Goal: Task Accomplishment & Management: Manage account settings

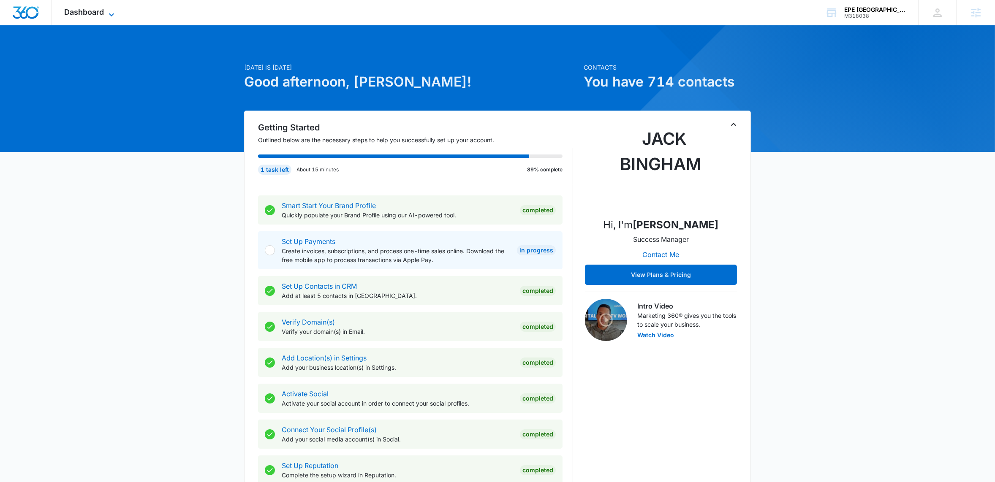
click at [115, 15] on icon at bounding box center [111, 15] width 10 height 10
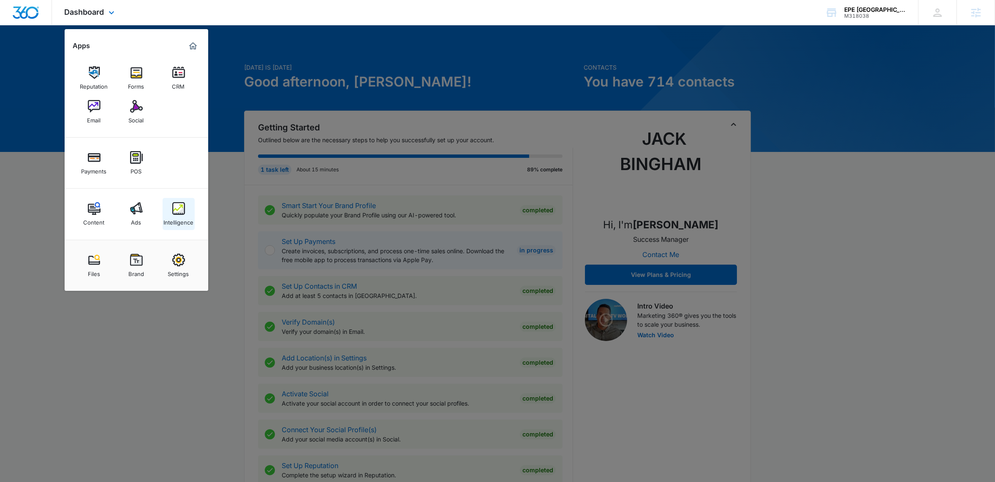
click at [183, 212] on img at bounding box center [178, 208] width 13 height 13
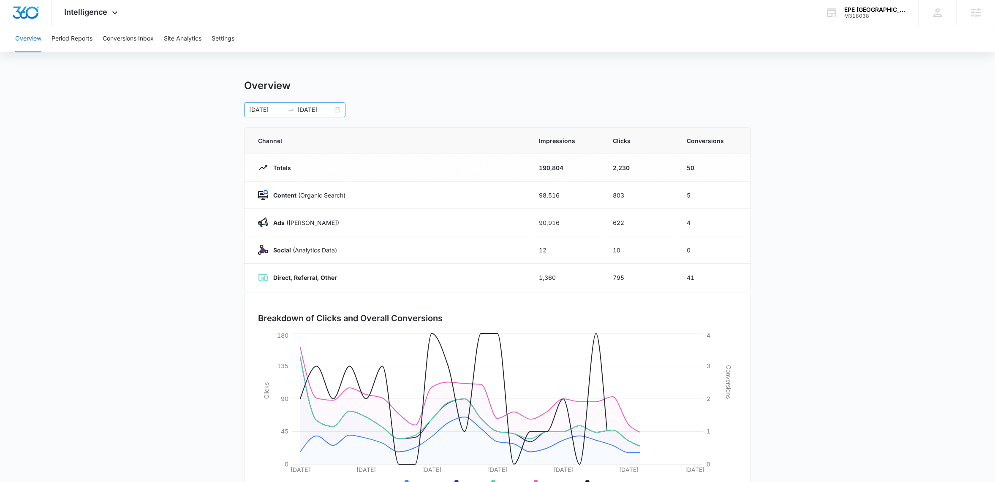
click at [339, 110] on div "07/13/2025 08/06/2025" at bounding box center [294, 109] width 101 height 15
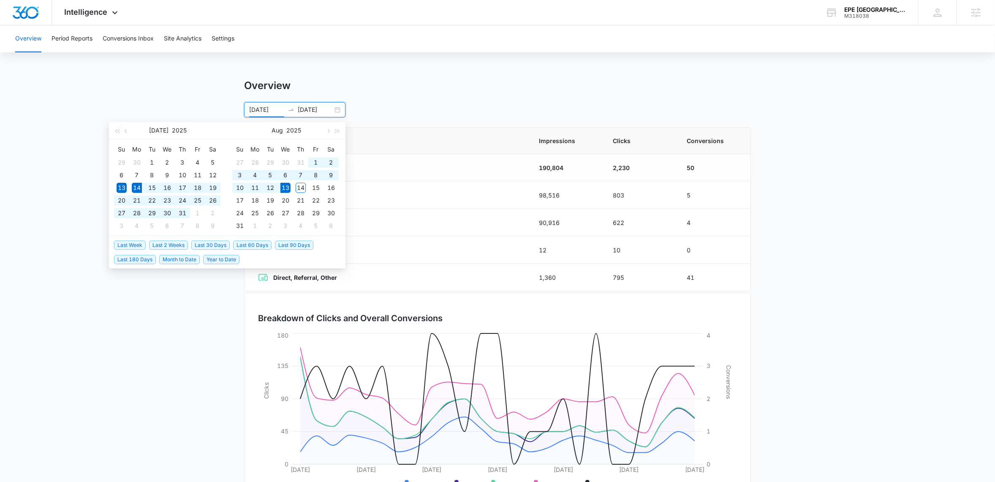
click at [206, 246] on span "Last 30 Days" at bounding box center [210, 245] width 38 height 9
type input "[DATE]"
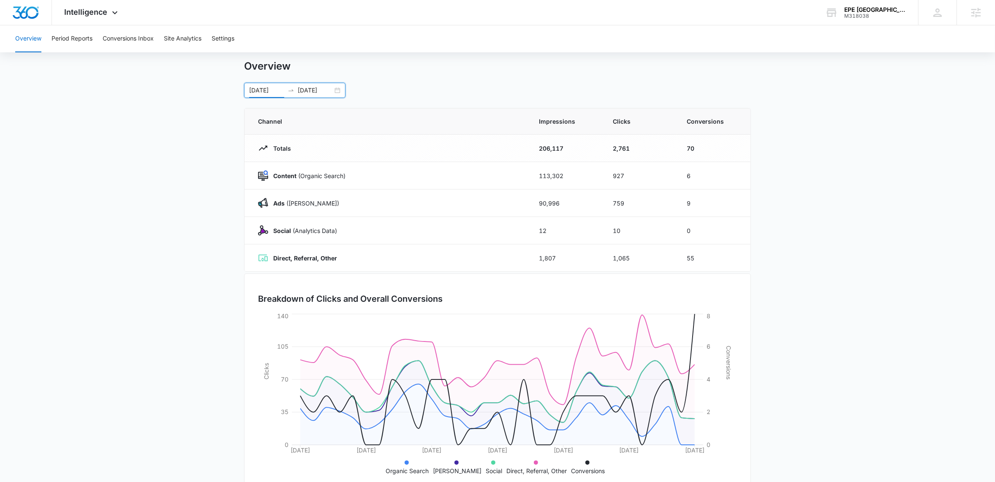
scroll to position [41, 0]
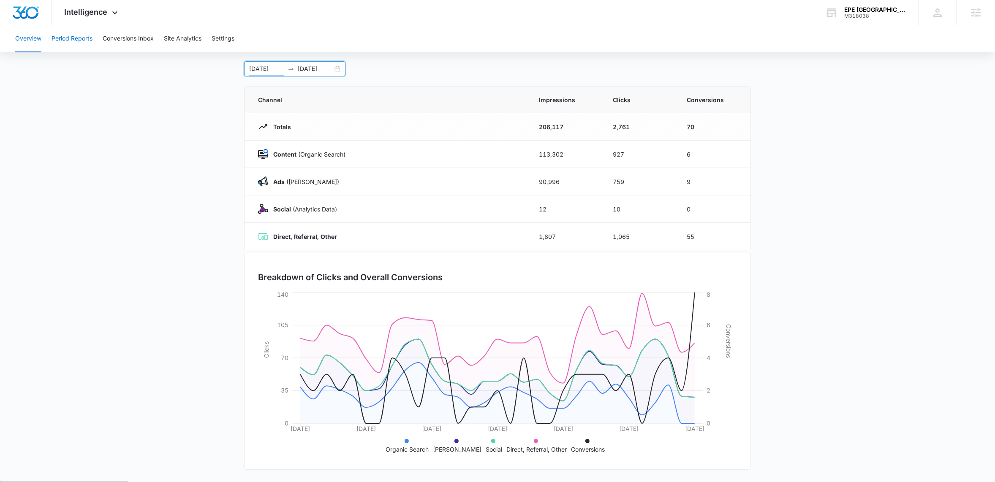
click at [82, 36] on button "Period Reports" at bounding box center [72, 38] width 41 height 27
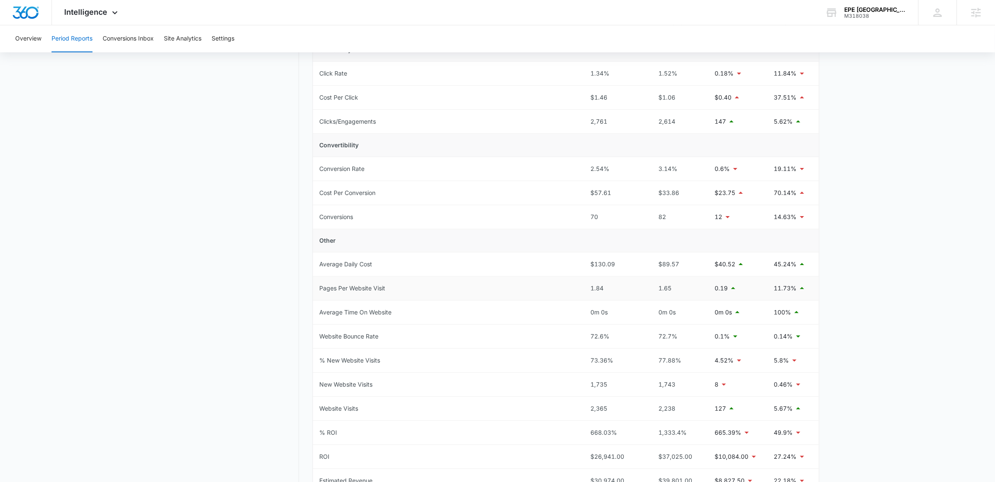
scroll to position [208, 0]
drag, startPoint x: 590, startPoint y: 218, endPoint x: 613, endPoint y: 214, distance: 23.9
click at [613, 214] on div "70" at bounding box center [615, 217] width 49 height 9
drag, startPoint x: 658, startPoint y: 215, endPoint x: 692, endPoint y: 222, distance: 34.4
click at [692, 222] on div "82" at bounding box center [677, 217] width 49 height 9
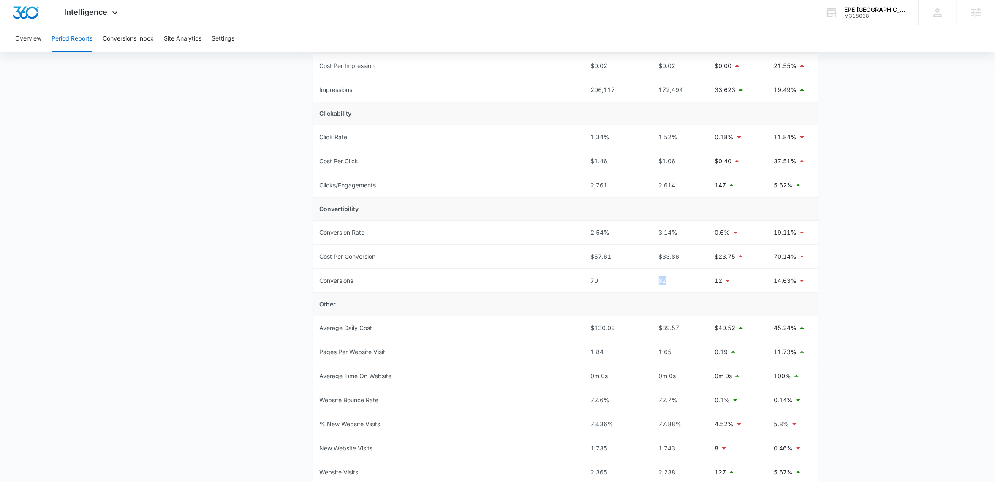
scroll to position [0, 0]
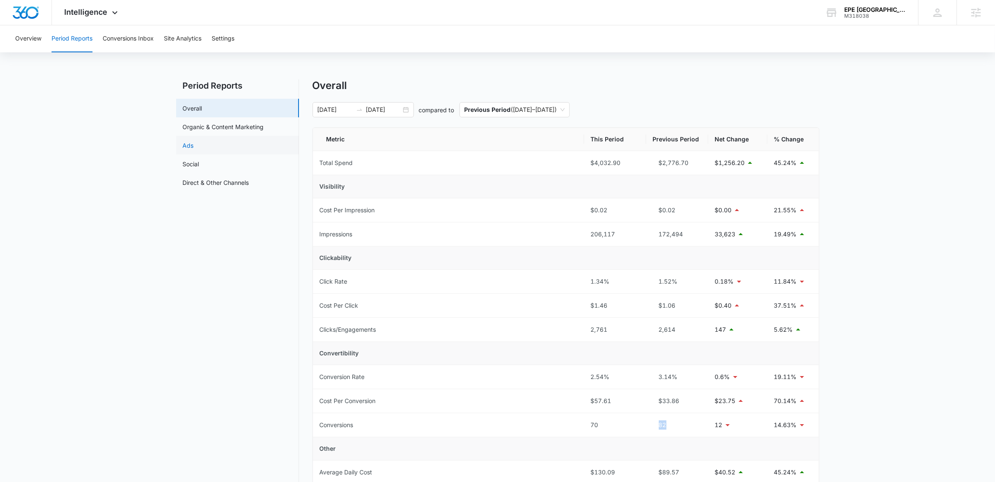
click at [190, 146] on link "Ads" at bounding box center [188, 145] width 11 height 9
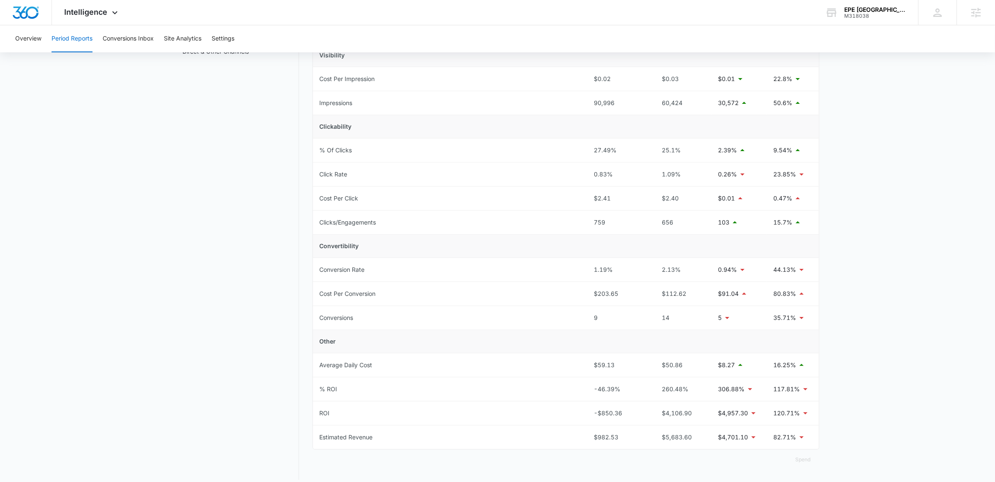
scroll to position [141, 0]
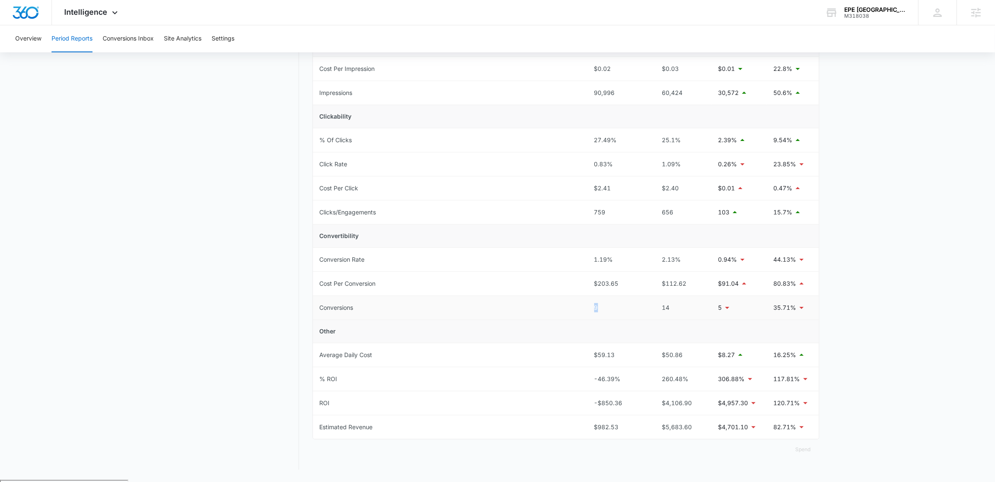
drag, startPoint x: 554, startPoint y: 305, endPoint x: 697, endPoint y: 310, distance: 143.2
click at [668, 312] on tr "Conversions 9 14 5 35.71%" at bounding box center [566, 308] width 506 height 24
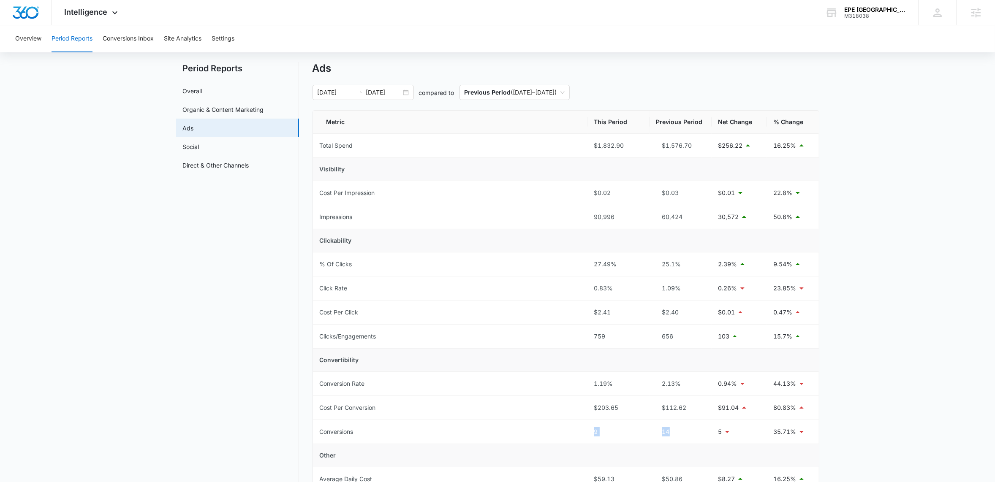
scroll to position [0, 0]
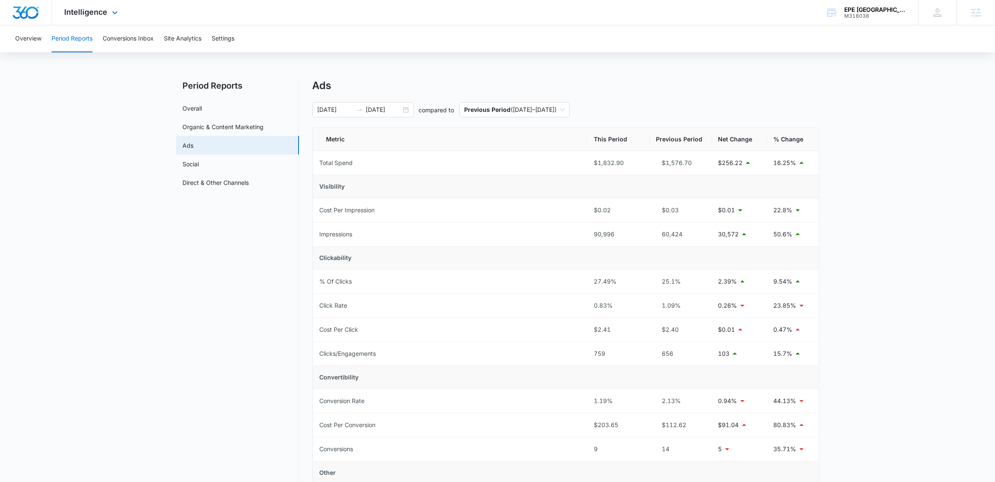
click at [116, 3] on div "Intelligence Apps Reputation Forms CRM Email Social Payments POS Content Ads In…" at bounding box center [92, 12] width 81 height 25
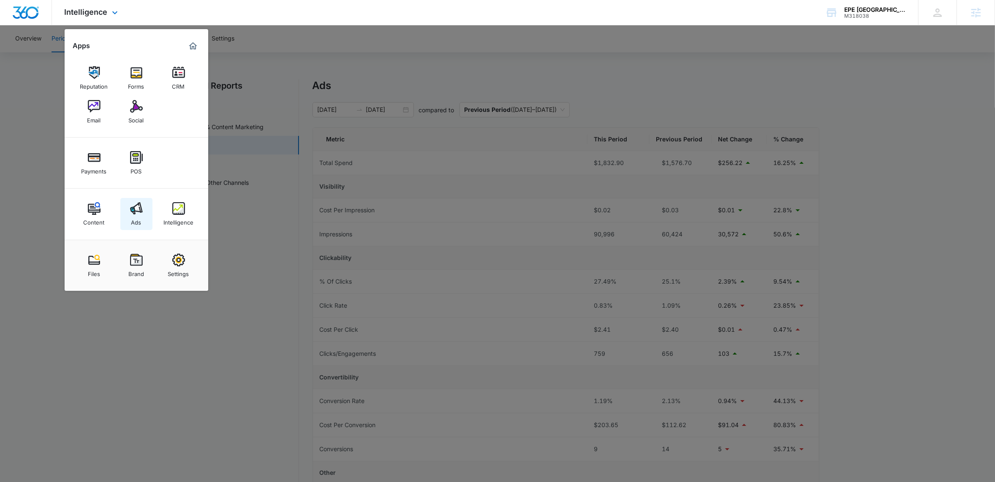
click at [144, 208] on link "Ads" at bounding box center [136, 214] width 32 height 32
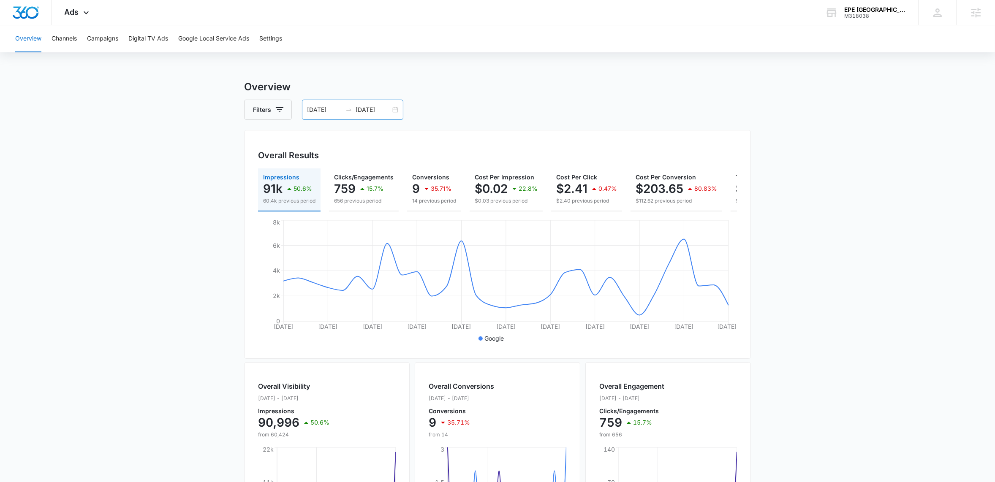
click at [397, 110] on div "07/14/2025 08/13/2025" at bounding box center [352, 110] width 101 height 20
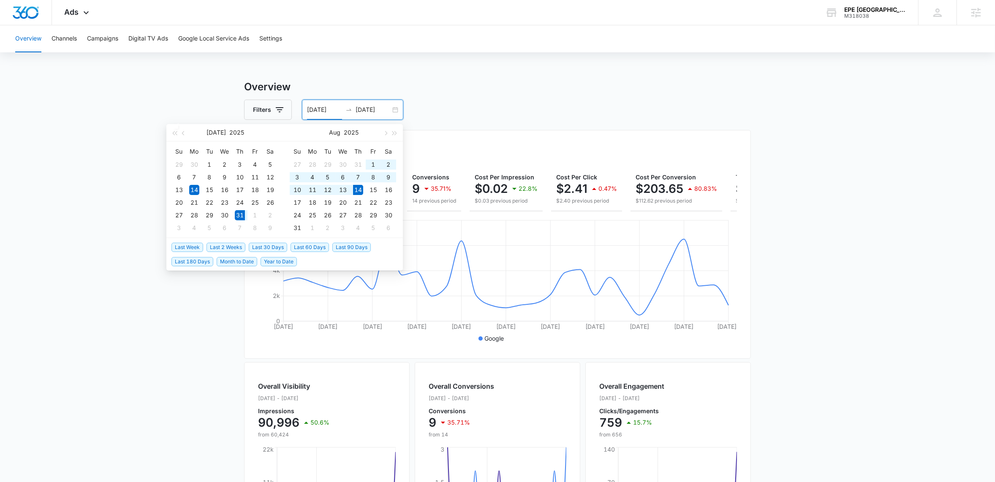
click at [232, 243] on span "Last 2 Weeks" at bounding box center [225, 247] width 39 height 9
type input "07/31/2025"
type input "08/14/2025"
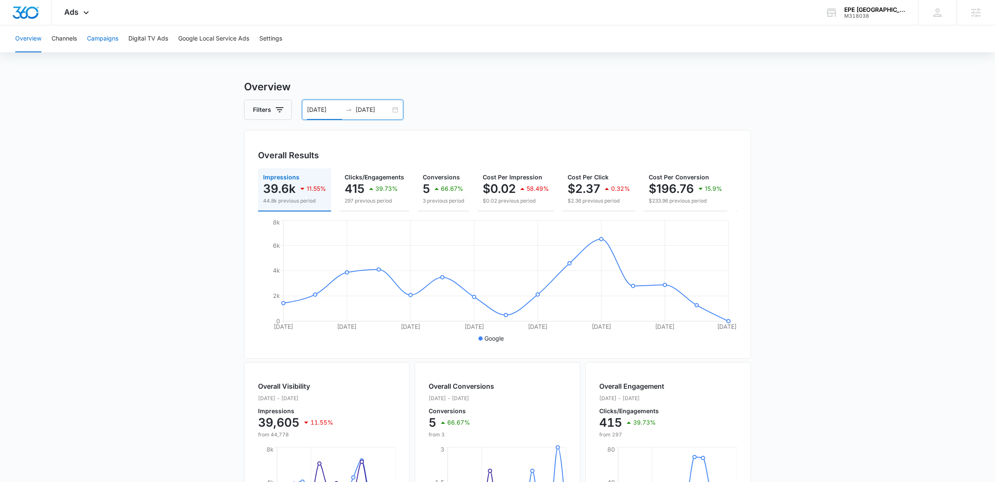
click at [110, 41] on button "Campaigns" at bounding box center [102, 38] width 31 height 27
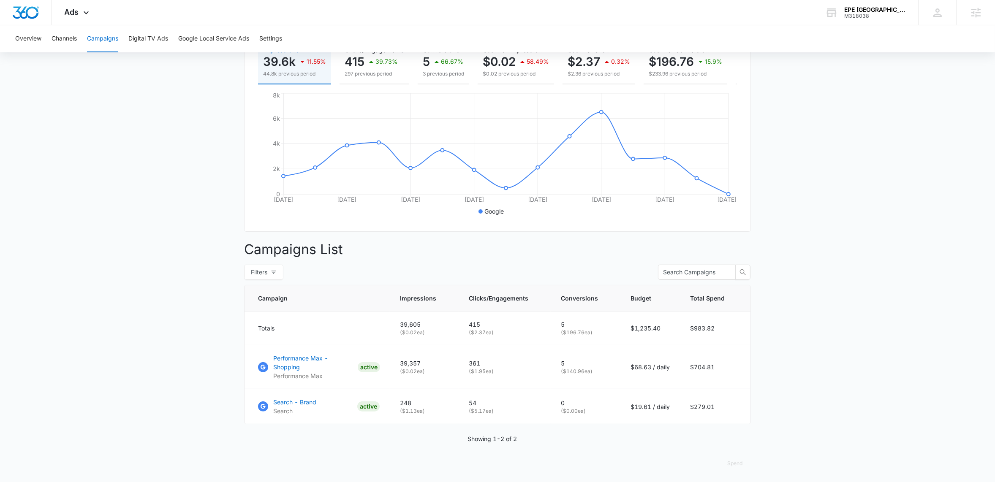
scroll to position [128, 0]
click at [309, 366] on p "Performance Max - Shopping" at bounding box center [313, 362] width 81 height 18
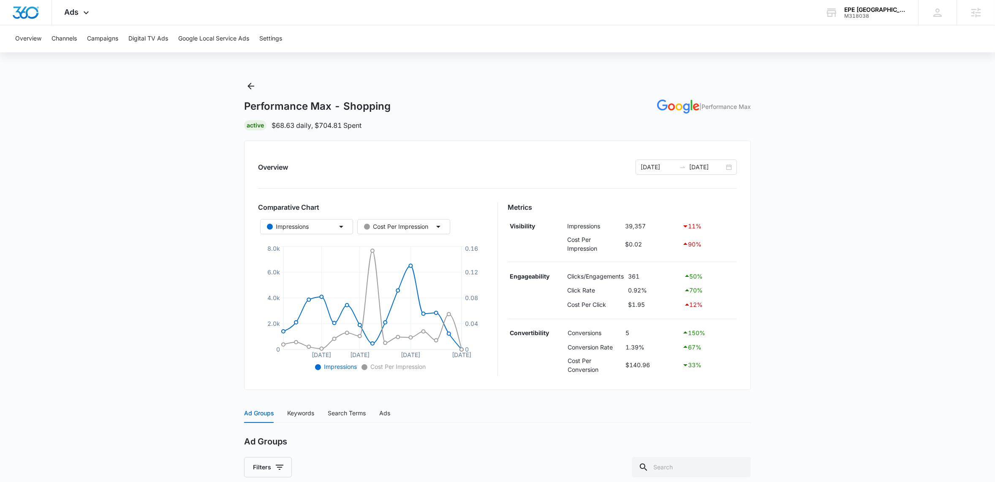
scroll to position [2, 0]
click at [820, 309] on main "Performance Max - Shopping | Performance Max Active $68.63 daily , $704.81 Spen…" at bounding box center [497, 344] width 995 height 535
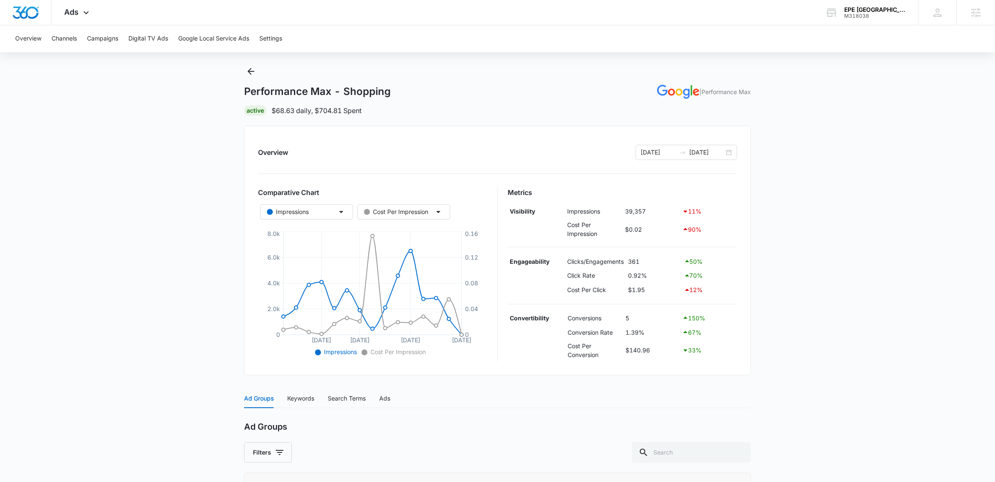
scroll to position [0, 0]
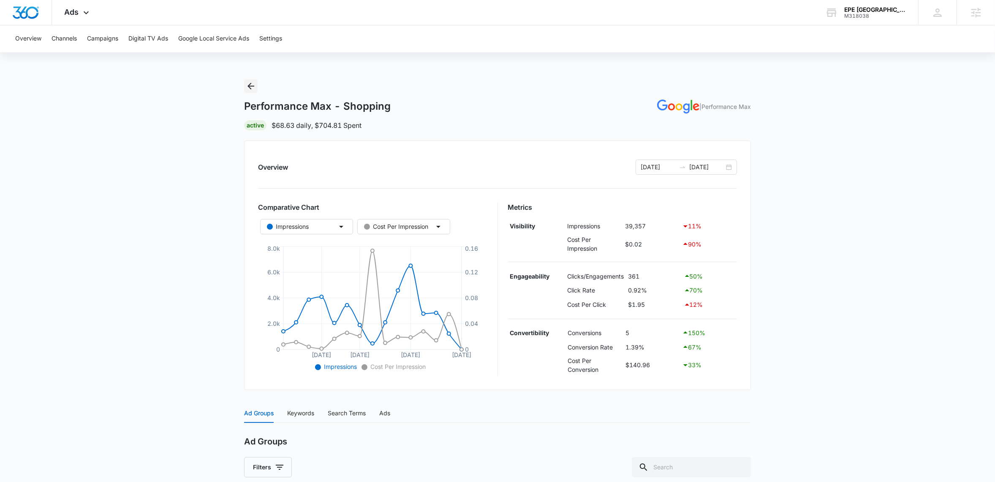
click at [256, 85] on button "Back" at bounding box center [251, 86] width 14 height 14
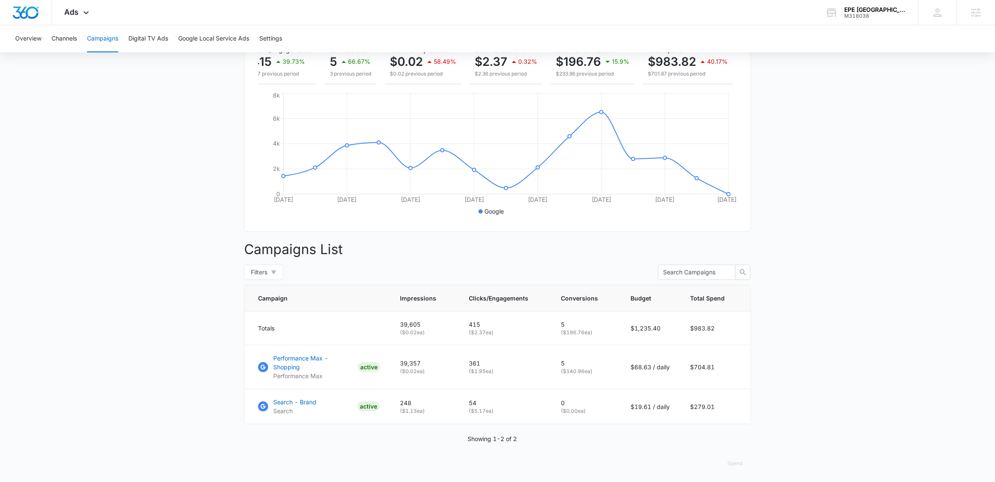
scroll to position [128, 0]
click at [163, 287] on main "Campaigns Filters 07/31/2025 08/14/2025 Overall Results Impressions 39.6k 11.55…" at bounding box center [497, 216] width 995 height 531
click at [320, 364] on p "Performance Max - Shopping" at bounding box center [313, 362] width 81 height 18
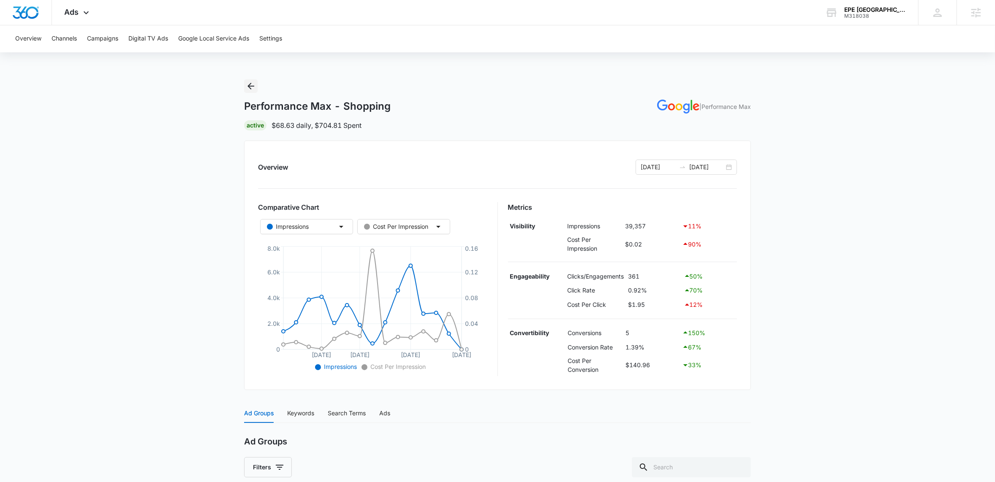
click at [254, 84] on icon "Back" at bounding box center [251, 86] width 10 height 10
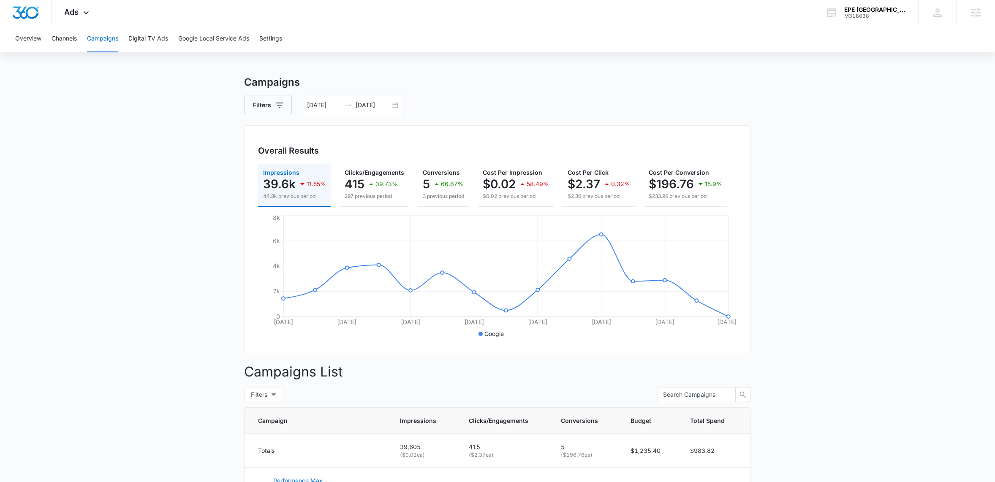
scroll to position [4, 0]
click at [395, 106] on div "07/31/2025 08/14/2025" at bounding box center [352, 105] width 101 height 20
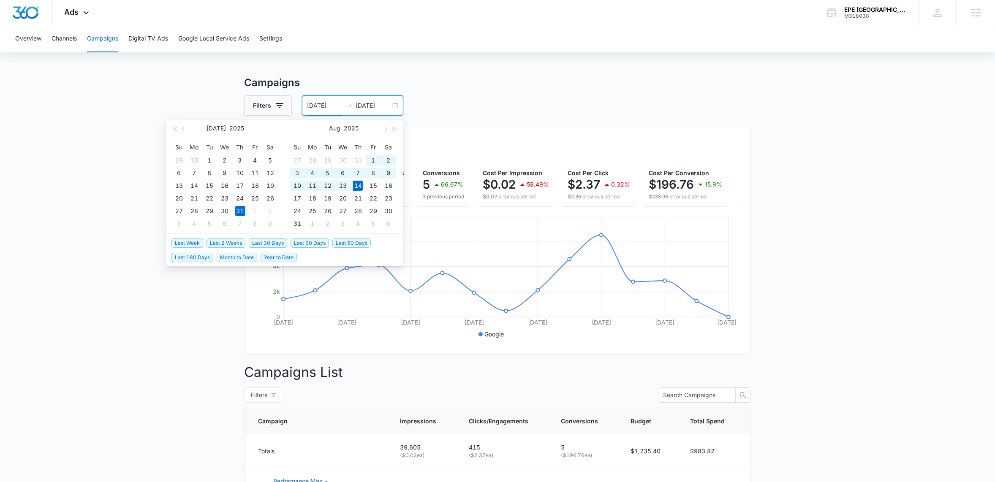
type input "[DATE]"
click at [139, 86] on main "Campaigns Filters 07/31/2025 08/14/2025 Overall Results Impressions 39.6k 11.55…" at bounding box center [497, 340] width 995 height 531
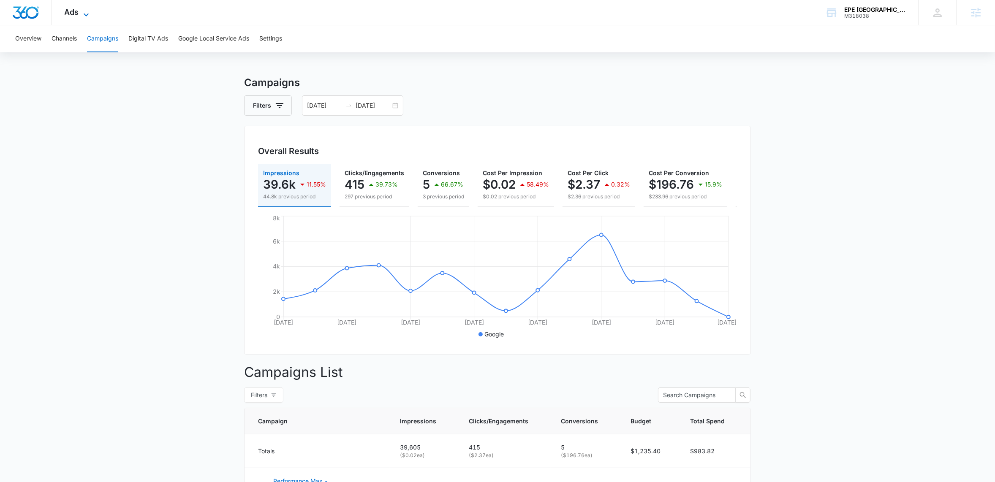
drag, startPoint x: 88, startPoint y: 10, endPoint x: 89, endPoint y: 15, distance: 4.7
click at [88, 10] on icon at bounding box center [86, 15] width 10 height 10
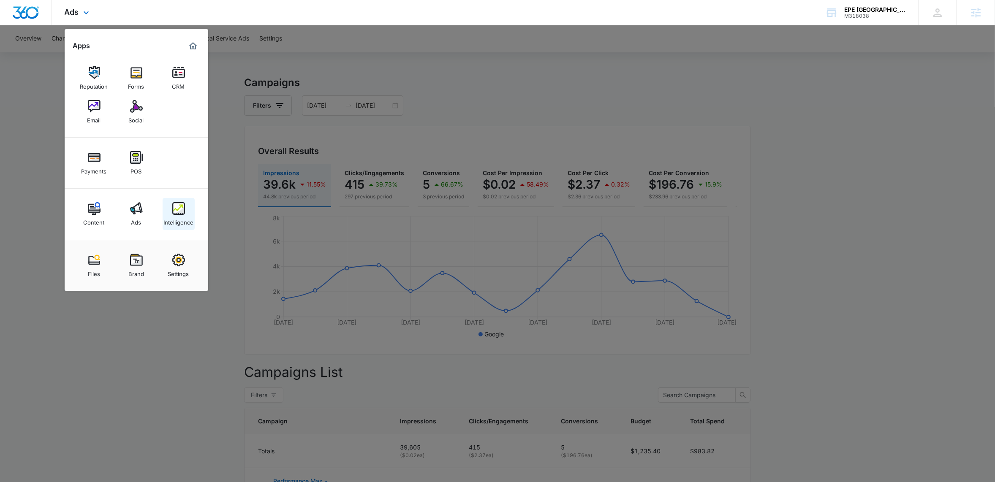
click at [174, 206] on img at bounding box center [178, 208] width 13 height 13
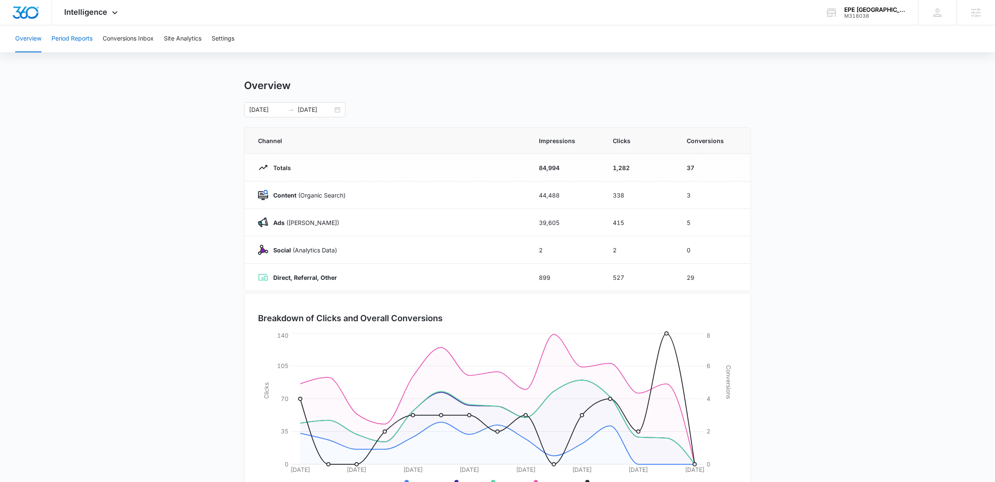
click at [73, 46] on button "Period Reports" at bounding box center [72, 38] width 41 height 27
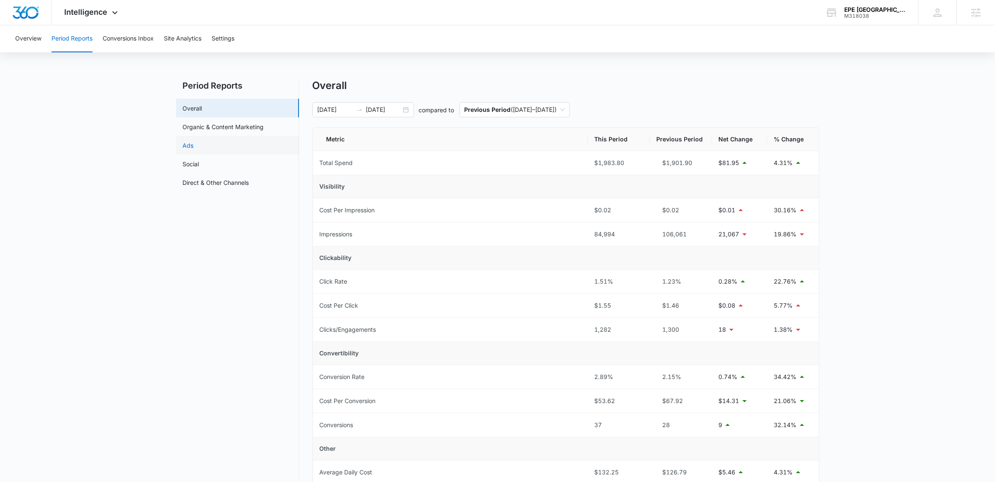
click at [194, 141] on link "Ads" at bounding box center [188, 145] width 11 height 9
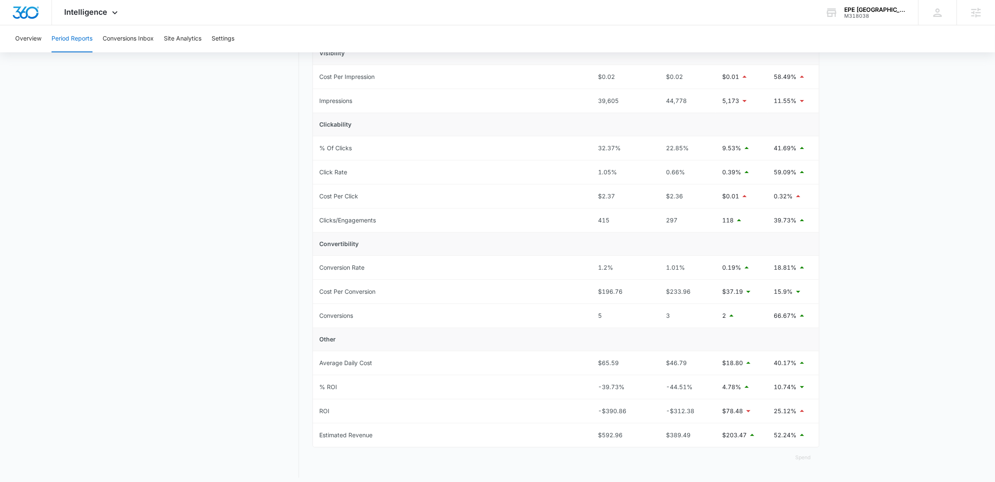
scroll to position [138, 0]
drag, startPoint x: 668, startPoint y: 311, endPoint x: 742, endPoint y: 308, distance: 73.5
click at [725, 309] on tr "Conversions 5 3 2 66.67%" at bounding box center [566, 312] width 506 height 24
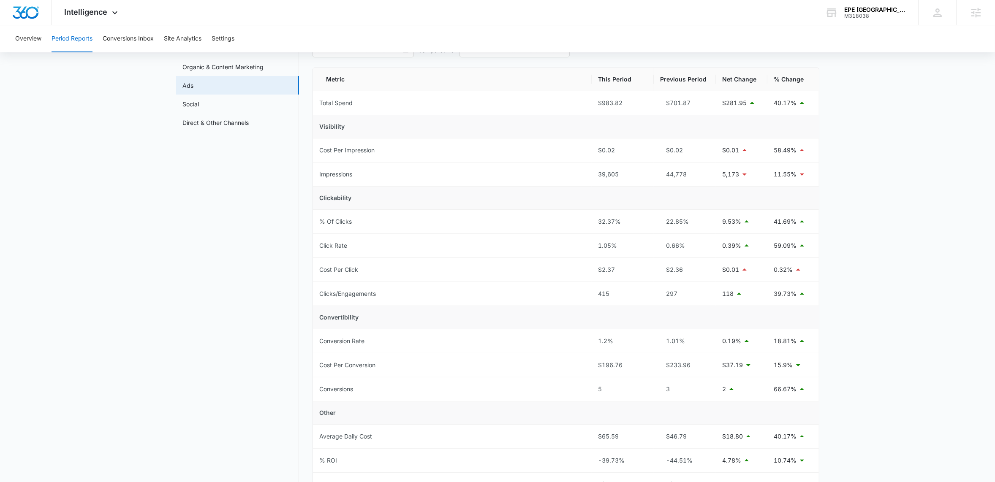
click at [876, 280] on main "Period Reports Overall Organic & Content Marketing Ads Social Direct & Other Ch…" at bounding box center [497, 290] width 995 height 542
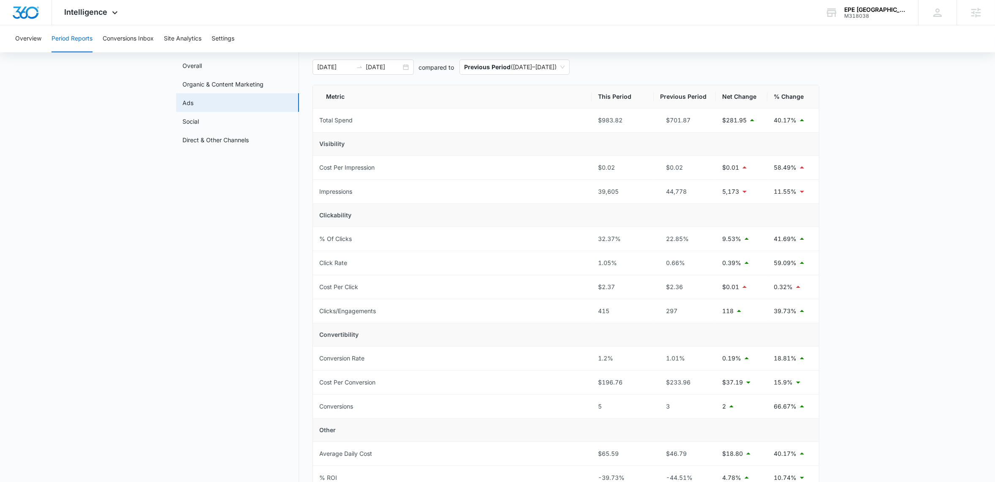
scroll to position [0, 0]
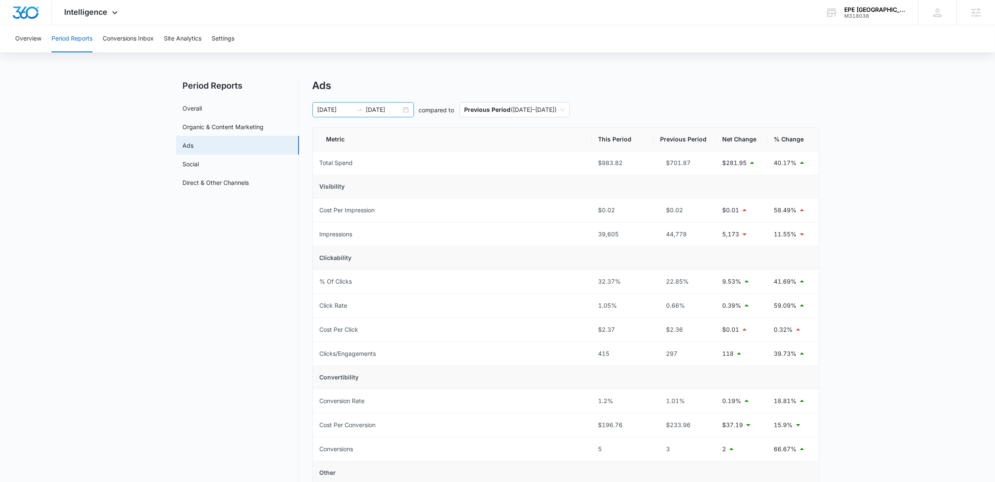
click at [405, 109] on div "07/31/2025 08/14/2025" at bounding box center [362, 109] width 101 height 15
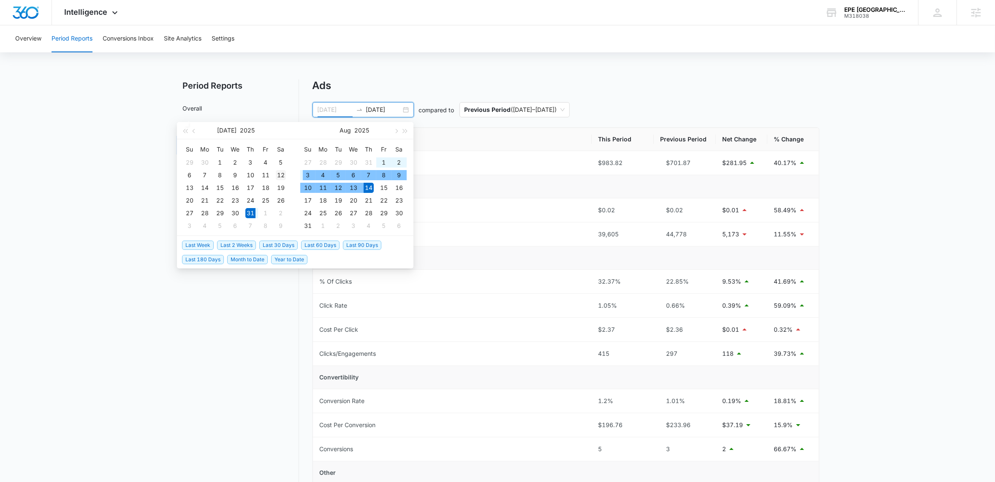
type input "07/12/2025"
click at [283, 174] on div "12" at bounding box center [281, 175] width 10 height 10
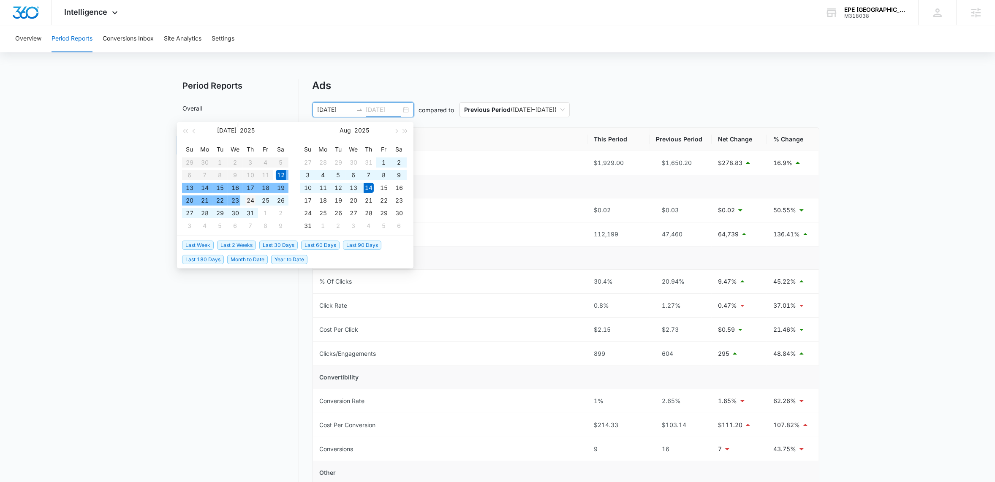
type input "07/24/2025"
click at [253, 200] on div "24" at bounding box center [250, 200] width 10 height 10
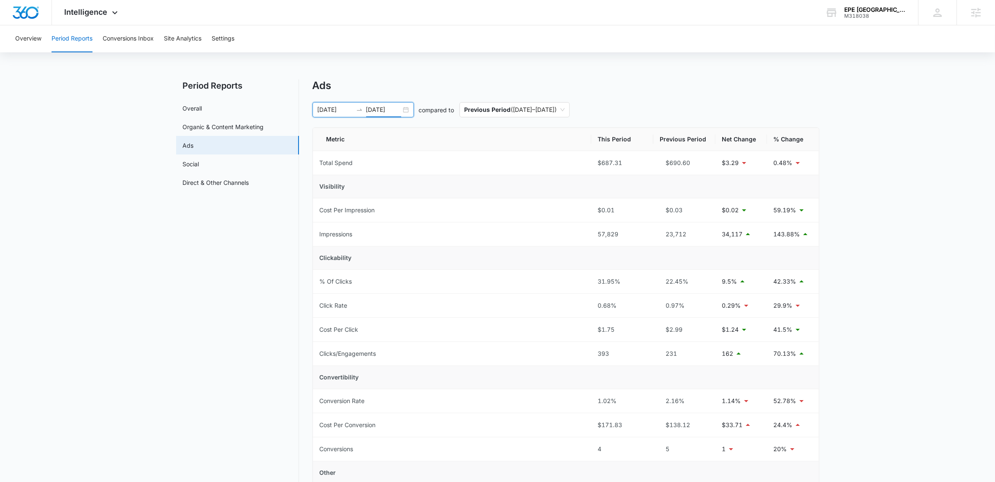
click at [850, 220] on main "Period Reports Overall Organic & Content Marketing Ads Social Direct & Other Ch…" at bounding box center [497, 350] width 995 height 542
click at [406, 108] on div "07/12/2025 07/24/2025" at bounding box center [362, 109] width 101 height 15
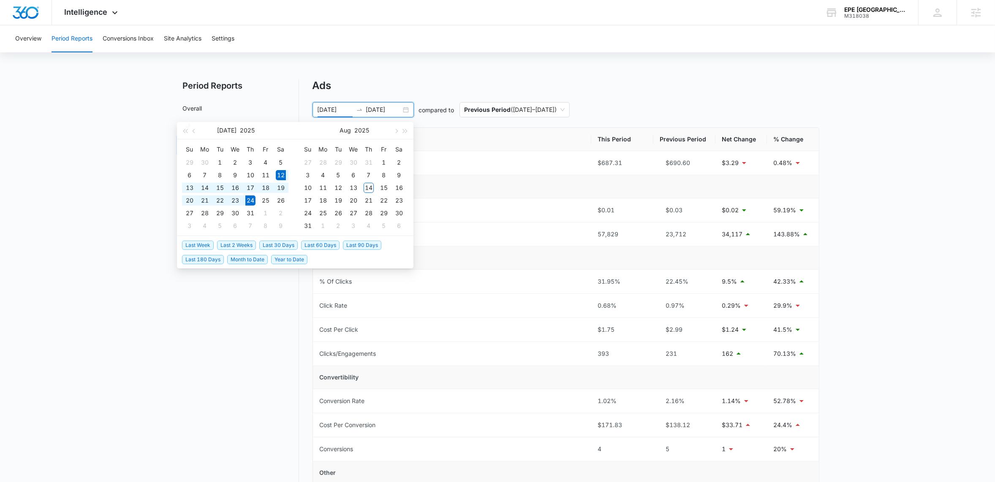
type input "07/12/2025"
click at [126, 189] on main "Period Reports Overall Organic & Content Marketing Ads Social Direct & Other Ch…" at bounding box center [497, 350] width 995 height 542
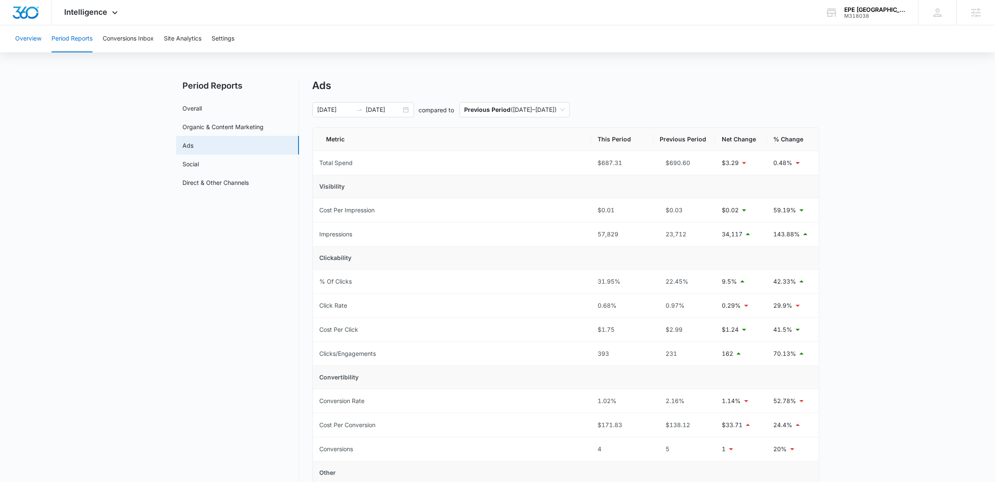
click at [20, 38] on button "Overview" at bounding box center [28, 38] width 26 height 27
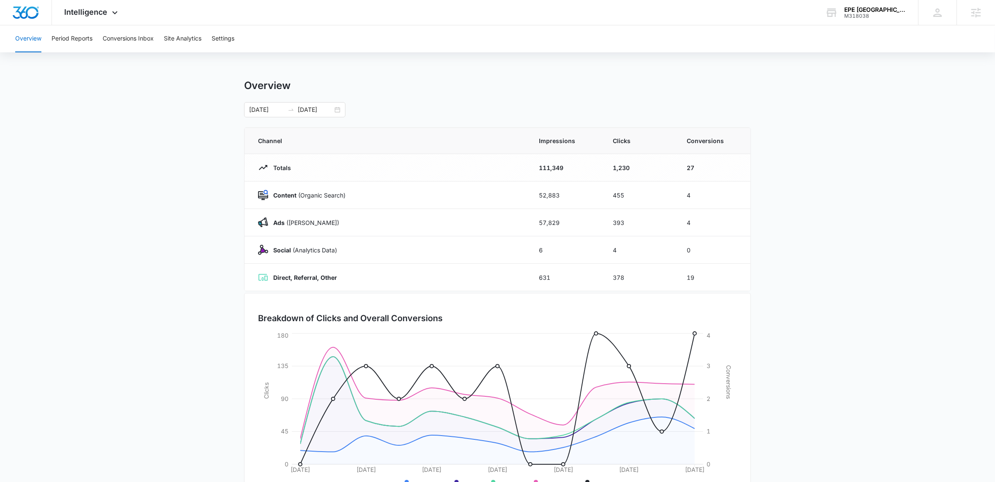
click at [138, 118] on main "Overview 07/12/2025 07/24/2025 Channel Impressions Clicks Conversions Totals 11…" at bounding box center [497, 300] width 995 height 443
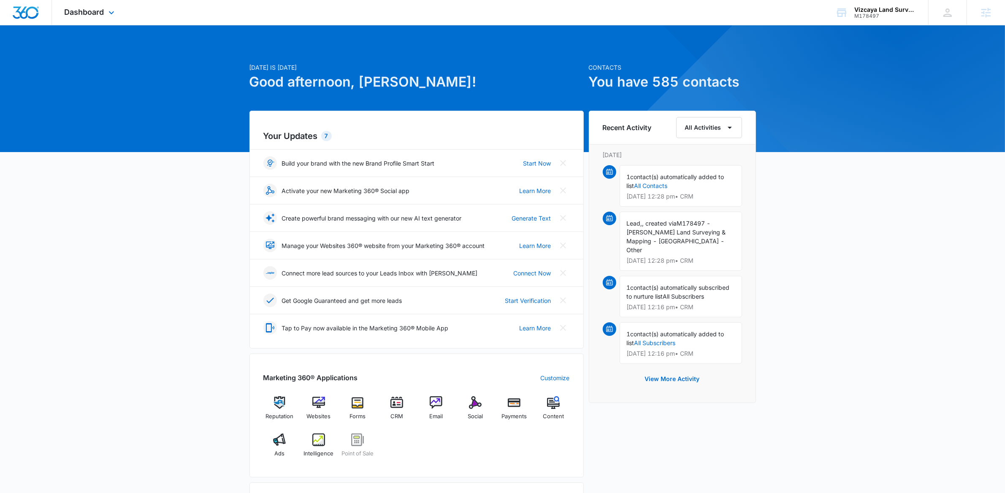
click at [108, 5] on div "Dashboard Apps Reputation Websites Forms CRM Email Social Payments POS Content …" at bounding box center [90, 12] width 77 height 25
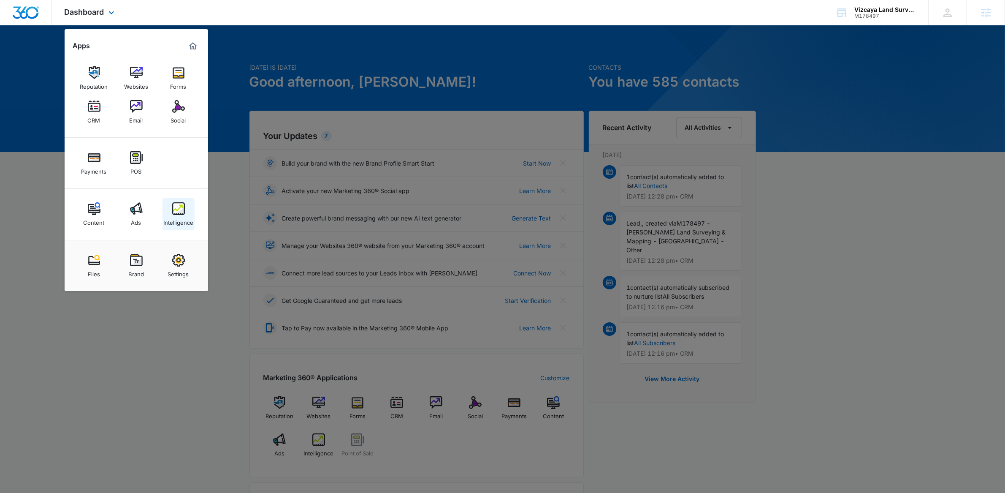
click at [174, 211] on img at bounding box center [178, 208] width 13 height 13
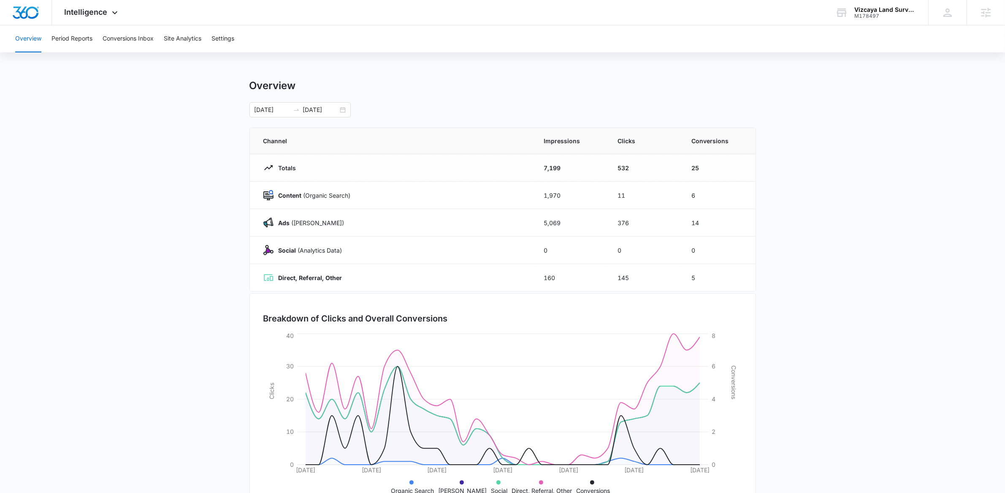
drag, startPoint x: 243, startPoint y: 83, endPoint x: 274, endPoint y: 83, distance: 31.7
click at [267, 84] on main "Overview 07/14/2025 08/13/2025 Channel Impressions Clicks Conversions Totals 7,…" at bounding box center [502, 300] width 1005 height 443
click at [312, 76] on div "Overview Period Reports Conversions Inbox Site Analytics Settings Overview 07/1…" at bounding box center [502, 273] width 1005 height 497
drag, startPoint x: 298, startPoint y: 82, endPoint x: 299, endPoint y: 87, distance: 4.5
click at [298, 84] on div "Overview" at bounding box center [502, 85] width 507 height 13
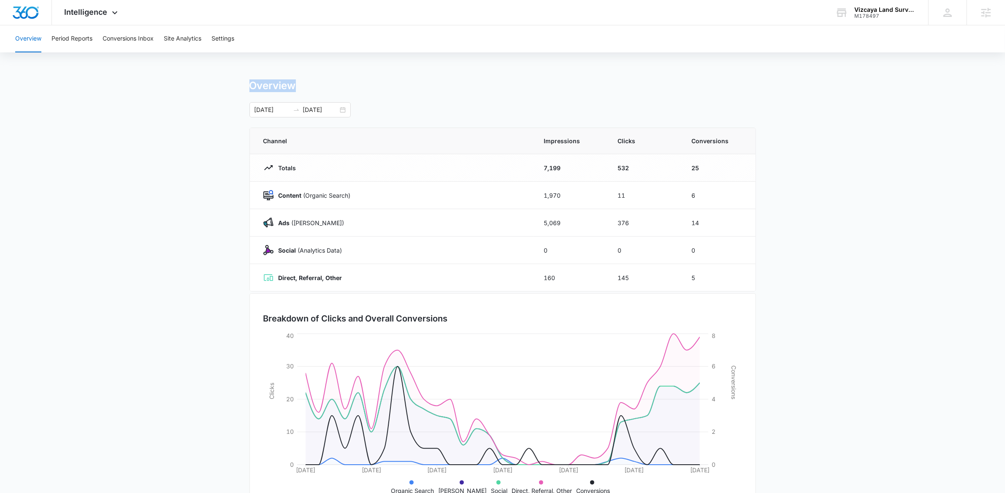
drag, startPoint x: 295, startPoint y: 84, endPoint x: 228, endPoint y: 83, distance: 66.3
click at [228, 83] on main "Overview 07/14/2025 08/13/2025 Channel Impressions Clicks Conversions Totals 7,…" at bounding box center [502, 300] width 1005 height 443
drag, startPoint x: 248, startPoint y: 82, endPoint x: 317, endPoint y: 82, distance: 69.2
click at [309, 83] on main "Overview 07/14/2025 08/13/2025 Channel Impressions Clicks Conversions Totals 7,…" at bounding box center [502, 300] width 1005 height 443
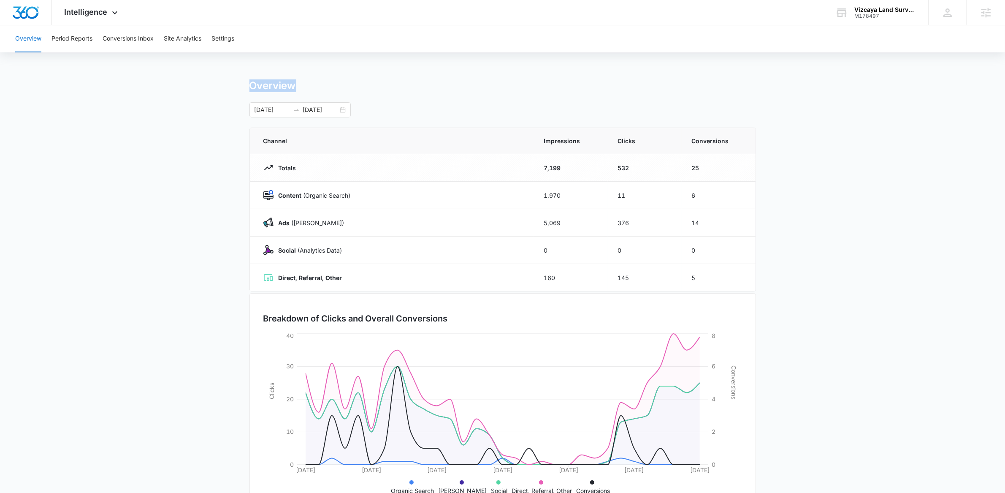
click at [317, 82] on div "Overview" at bounding box center [502, 85] width 507 height 13
drag, startPoint x: 295, startPoint y: 87, endPoint x: 247, endPoint y: 84, distance: 48.6
click at [247, 84] on main "Overview 07/14/2025 08/13/2025 Channel Impressions Clicks Conversions Totals 7,…" at bounding box center [502, 300] width 1005 height 443
click at [289, 84] on h1 "Overview" at bounding box center [272, 85] width 46 height 13
drag, startPoint x: 296, startPoint y: 85, endPoint x: 225, endPoint y: 85, distance: 71.8
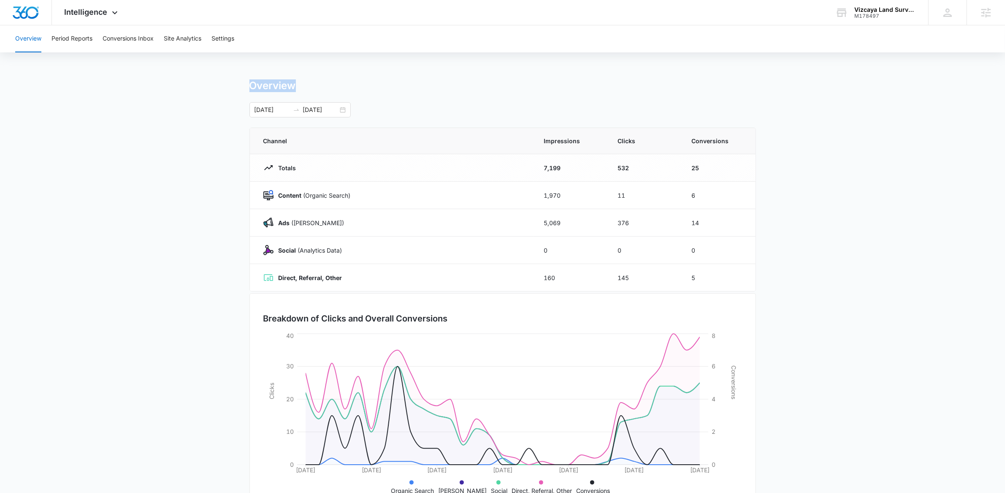
click at [225, 85] on main "Overview 07/14/2025 08/13/2025 Channel Impressions Clicks Conversions Totals 7,…" at bounding box center [502, 300] width 1005 height 443
click at [225, 83] on main "Overview 07/14/2025 08/13/2025 Channel Impressions Clicks Conversions Totals 7,…" at bounding box center [502, 300] width 1005 height 443
click at [189, 174] on main "Overview 07/14/2025 08/13/2025 Channel Impressions Clicks Conversions Totals 7,…" at bounding box center [502, 300] width 1005 height 443
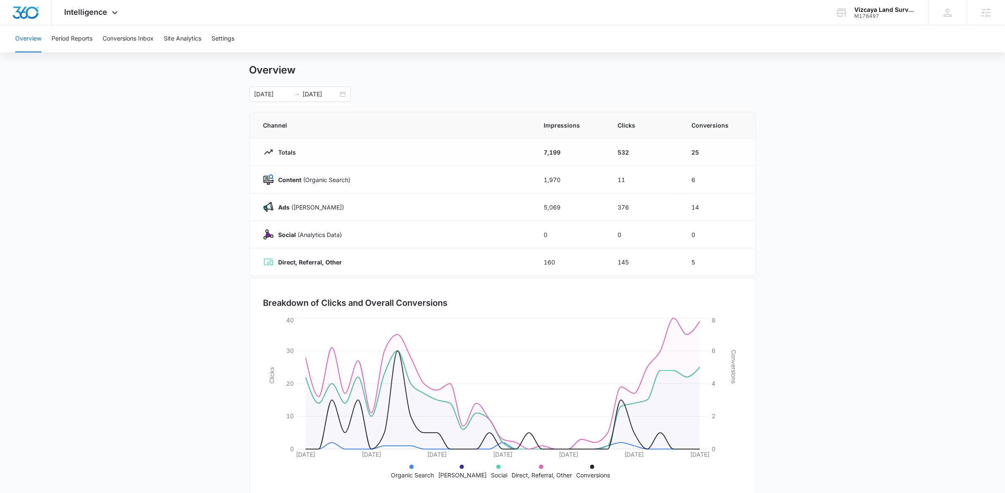
scroll to position [30, 0]
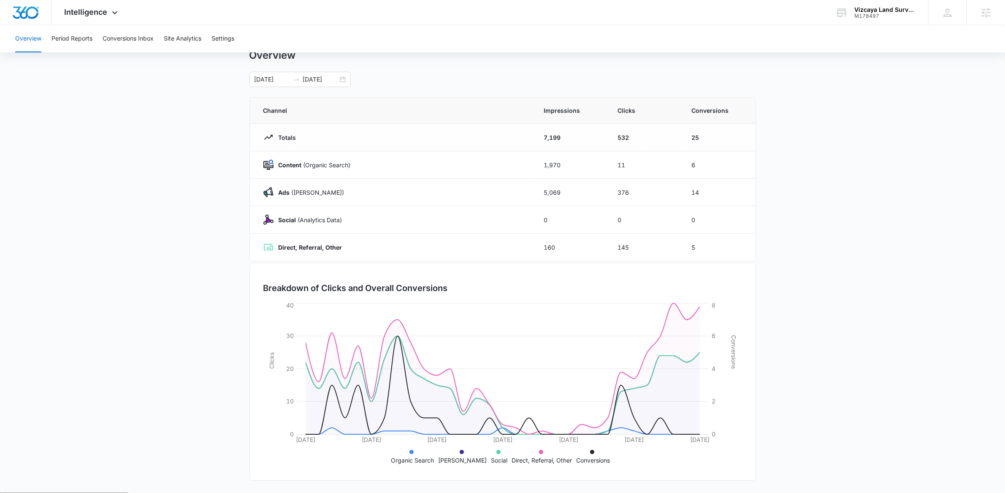
click at [797, 243] on main "Overview 07/14/2025 08/13/2025 Channel Impressions Clicks Conversions Totals 7,…" at bounding box center [502, 270] width 1005 height 443
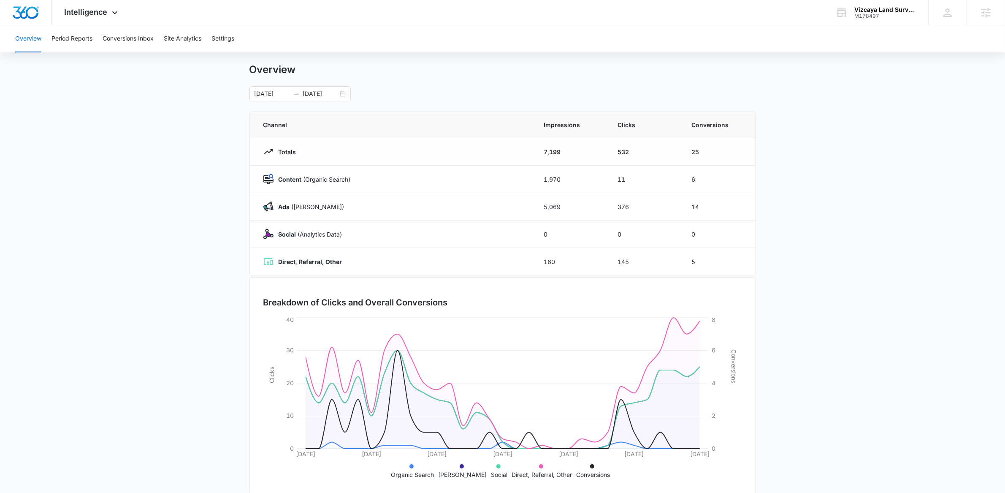
scroll to position [0, 0]
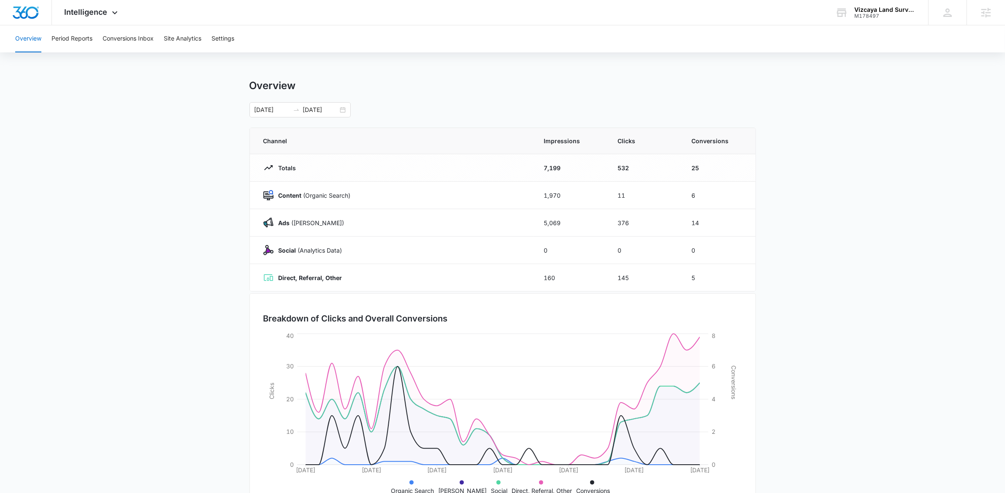
drag, startPoint x: 251, startPoint y: 84, endPoint x: 315, endPoint y: 79, distance: 64.8
click at [315, 79] on div "Overview" at bounding box center [502, 85] width 507 height 13
click at [300, 87] on div "Overview" at bounding box center [502, 85] width 507 height 13
drag, startPoint x: 296, startPoint y: 85, endPoint x: 232, endPoint y: 93, distance: 64.2
click at [232, 93] on main "Overview 07/14/2025 08/13/2025 Channel Impressions Clicks Conversions Totals 7,…" at bounding box center [502, 300] width 1005 height 443
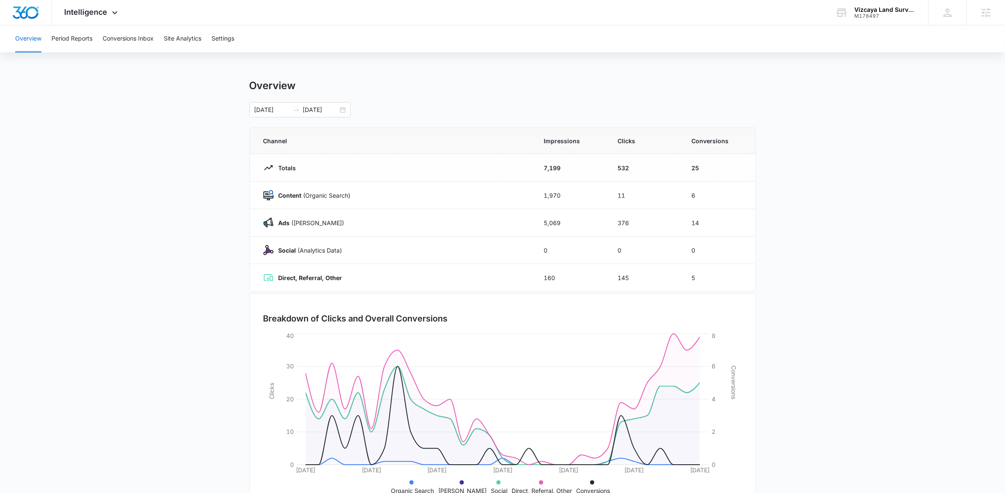
click at [249, 84] on h1 "Overview" at bounding box center [272, 85] width 46 height 13
click at [245, 87] on main "Overview 07/14/2025 08/13/2025 Channel Impressions Clicks Conversions Totals 7,…" at bounding box center [502, 300] width 1005 height 443
drag, startPoint x: 249, startPoint y: 85, endPoint x: 313, endPoint y: 83, distance: 63.8
click at [313, 83] on div "Overview" at bounding box center [502, 85] width 507 height 13
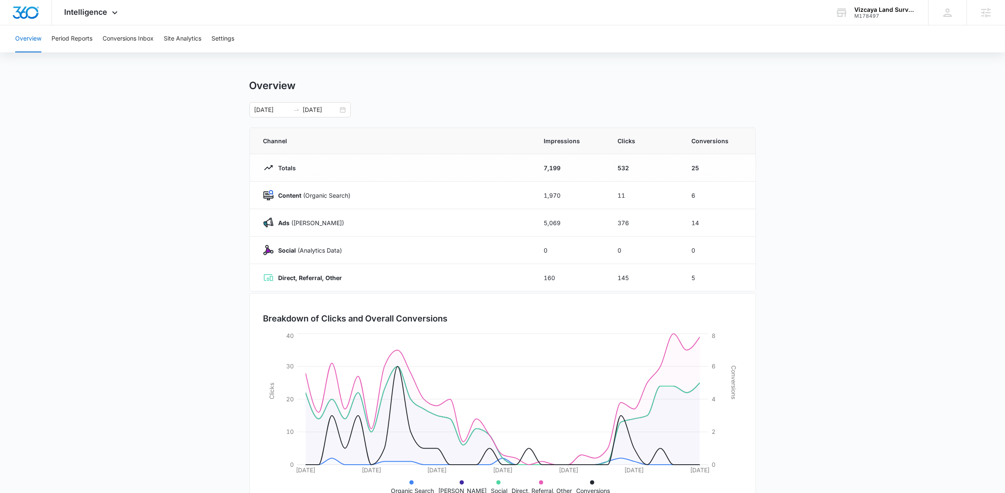
drag, startPoint x: 251, startPoint y: 86, endPoint x: 293, endPoint y: 76, distance: 43.3
click at [293, 76] on div "Overview Period Reports Conversions Inbox Site Analytics Settings Overview 07/1…" at bounding box center [502, 273] width 1005 height 497
drag, startPoint x: 297, startPoint y: 82, endPoint x: 220, endPoint y: 81, distance: 76.8
click at [220, 81] on main "Overview 07/14/2025 08/13/2025 Channel Impressions Clicks Conversions Totals 7,…" at bounding box center [502, 300] width 1005 height 443
click at [331, 79] on div "Overview" at bounding box center [502, 85] width 507 height 13
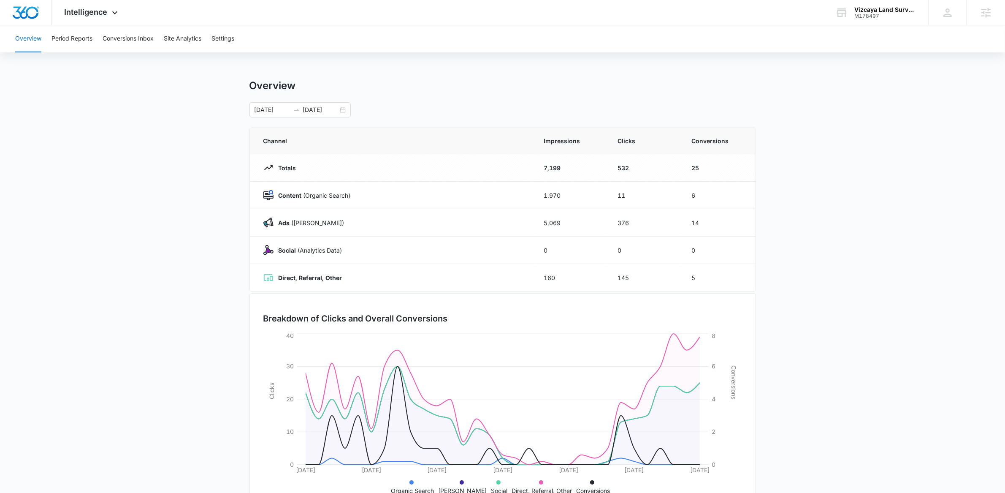
click at [272, 86] on h1 "Overview" at bounding box center [272, 85] width 46 height 13
click at [274, 86] on h1 "Overview" at bounding box center [272, 85] width 46 height 13
click at [273, 86] on h1 "Overview" at bounding box center [272, 85] width 46 height 13
click at [296, 86] on h1 "Overview" at bounding box center [272, 85] width 46 height 13
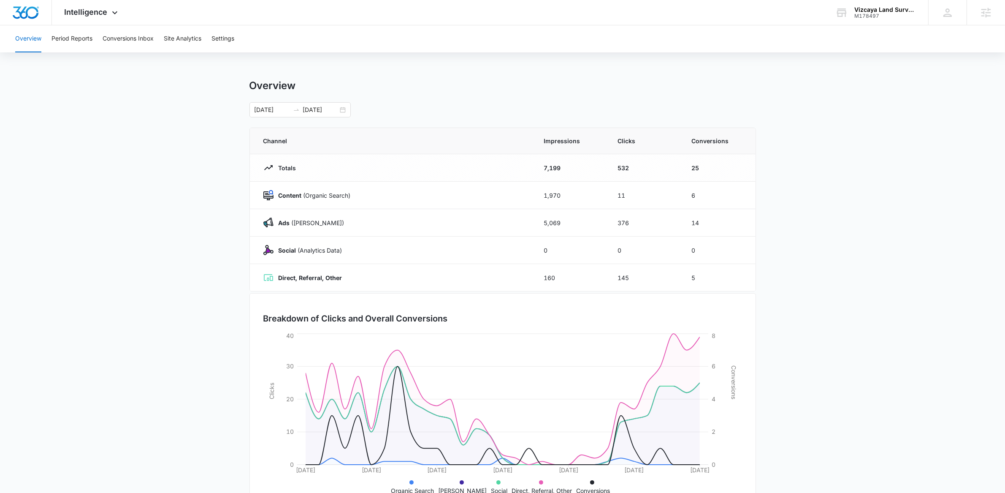
click at [189, 149] on main "Overview 07/14/2025 08/13/2025 Channel Impressions Clicks Conversions Totals 7,…" at bounding box center [502, 300] width 1005 height 443
drag, startPoint x: 253, startPoint y: 84, endPoint x: 346, endPoint y: 84, distance: 93.3
click at [346, 84] on div "Overview" at bounding box center [502, 85] width 507 height 13
drag, startPoint x: 250, startPoint y: 86, endPoint x: 301, endPoint y: 81, distance: 50.9
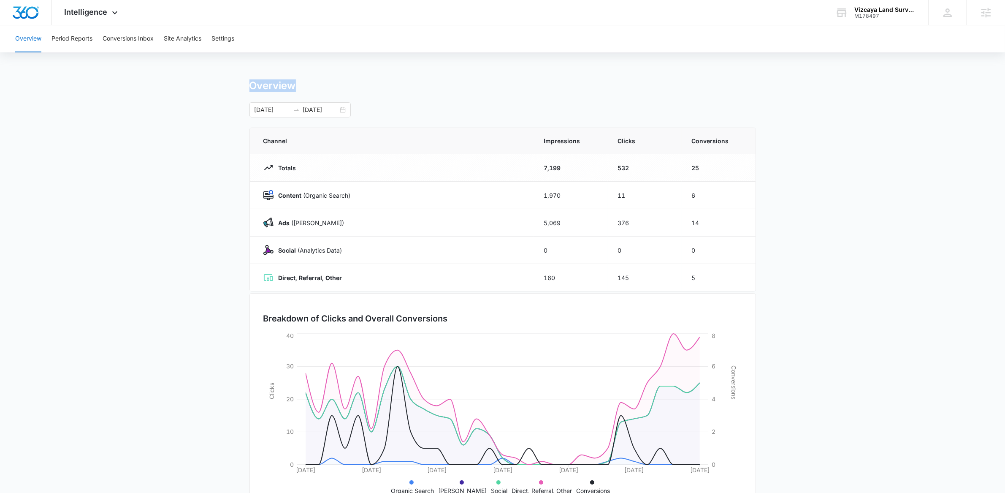
click at [297, 81] on div "Overview" at bounding box center [502, 85] width 507 height 13
click at [301, 81] on div "Overview" at bounding box center [502, 85] width 507 height 13
click at [603, 54] on div "Overview Period Reports Conversions Inbox Site Analytics Settings Overview 07/1…" at bounding box center [502, 273] width 1005 height 497
click at [642, 82] on div "Overview" at bounding box center [502, 85] width 507 height 13
click at [527, 45] on div "Overview Period Reports Conversions Inbox Site Analytics Settings" at bounding box center [502, 38] width 985 height 27
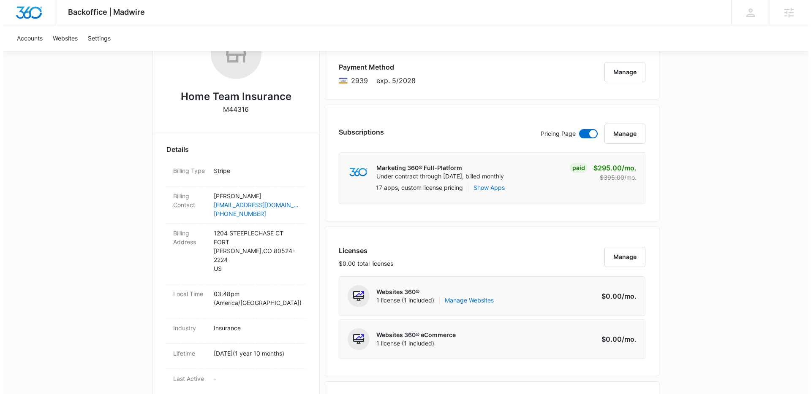
scroll to position [152, 0]
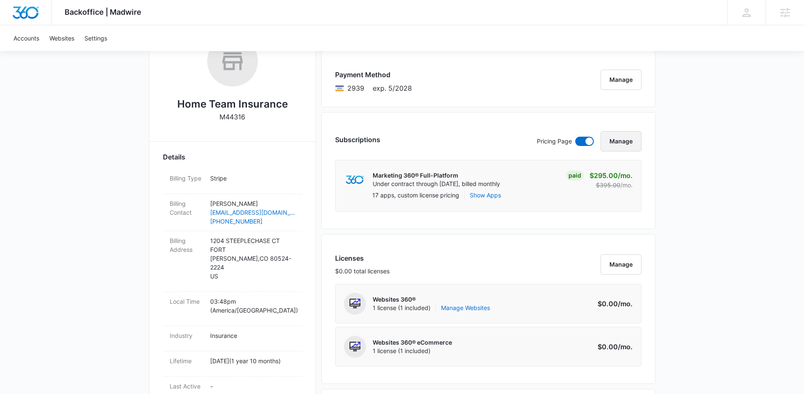
click at [630, 142] on button "Manage" at bounding box center [621, 141] width 41 height 20
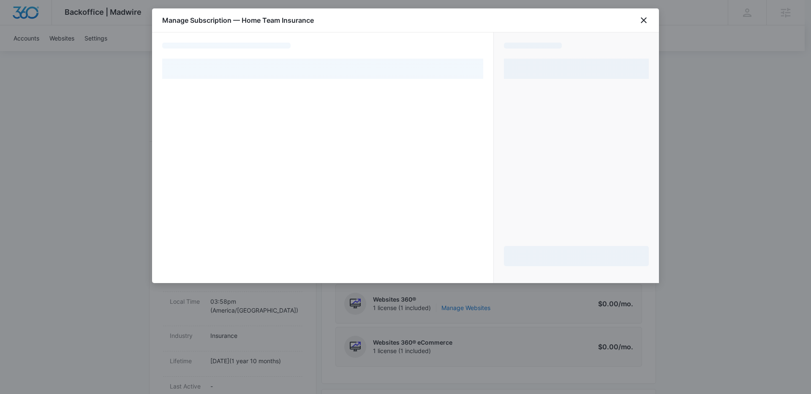
select select "pm_1NvjPBA4n8RTgNjUih4PU3UZ"
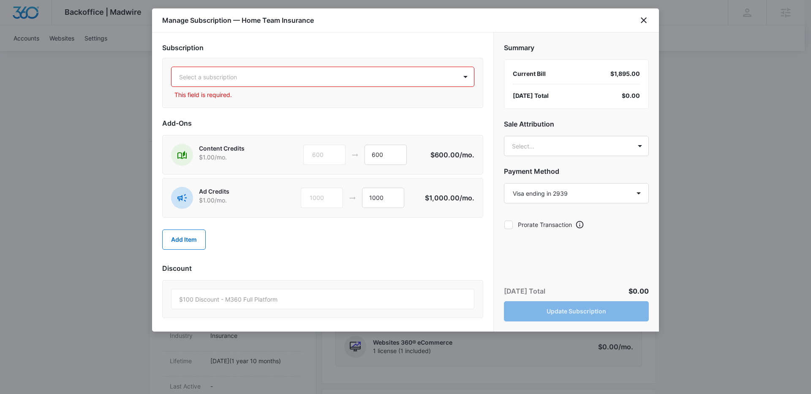
click at [464, 77] on div at bounding box center [465, 77] width 14 height 14
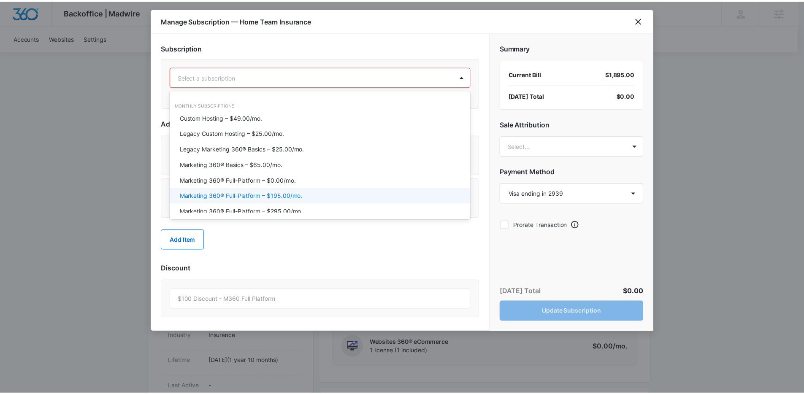
scroll to position [2, 0]
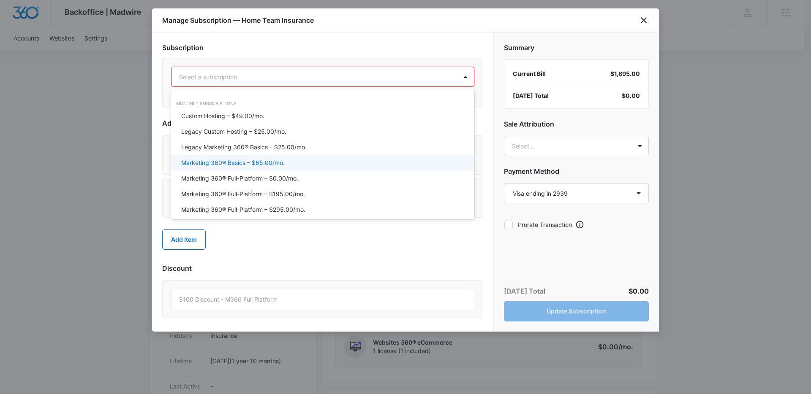
click at [265, 166] on p "Marketing 360® Basics – $65.00/mo." at bounding box center [232, 162] width 103 height 9
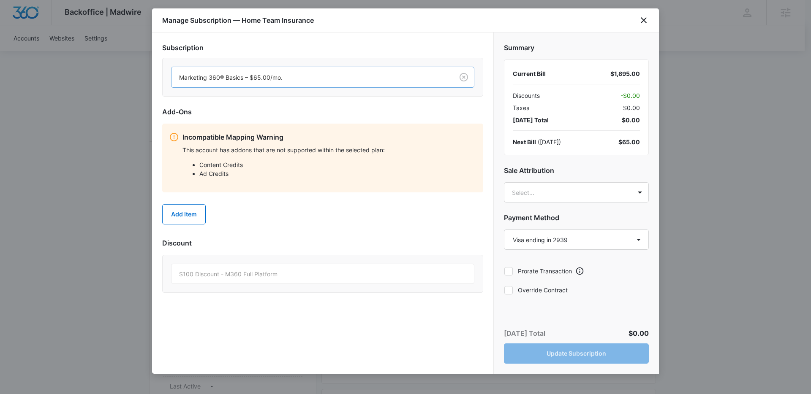
click at [511, 292] on icon at bounding box center [508, 291] width 8 height 8
click at [504, 290] on input "Override Contract" at bounding box center [504, 290] width 0 height 0
checkbox input "true"
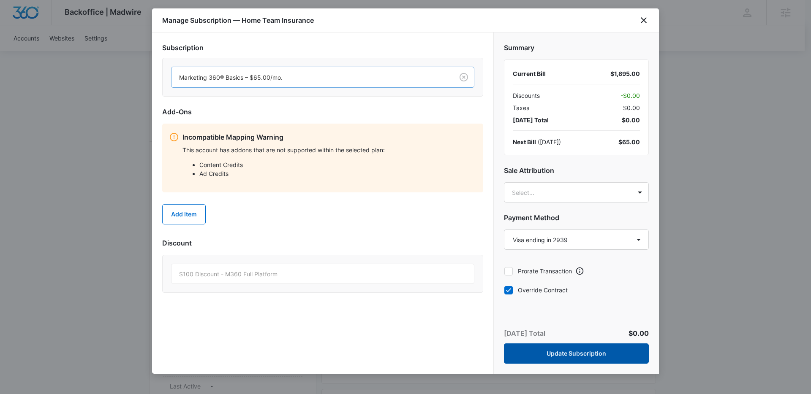
click at [571, 354] on button "Update Subscription" at bounding box center [576, 354] width 145 height 20
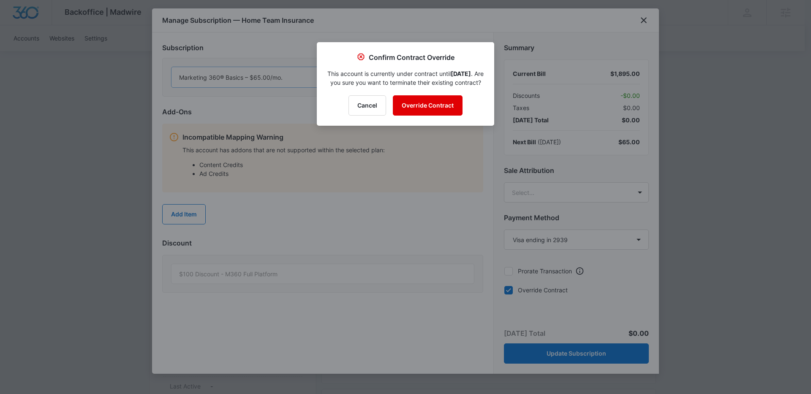
click at [415, 114] on button "Override Contract" at bounding box center [428, 105] width 70 height 20
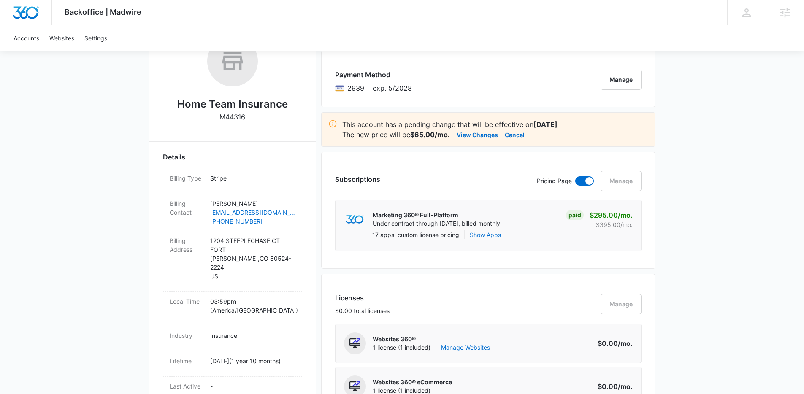
click at [238, 114] on p "M44316" at bounding box center [233, 117] width 26 height 10
copy p "M44316"
drag, startPoint x: 179, startPoint y: 104, endPoint x: 292, endPoint y: 106, distance: 113.1
click at [290, 105] on div "Home Team Insurance M44316" at bounding box center [232, 82] width 139 height 92
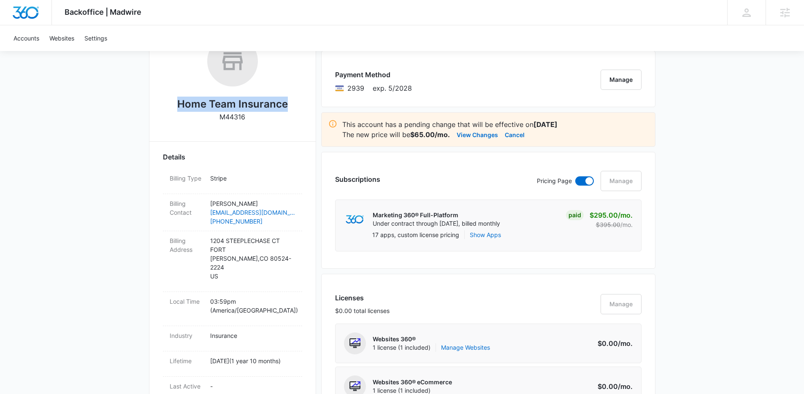
copy h2 "Home Team Insurance"
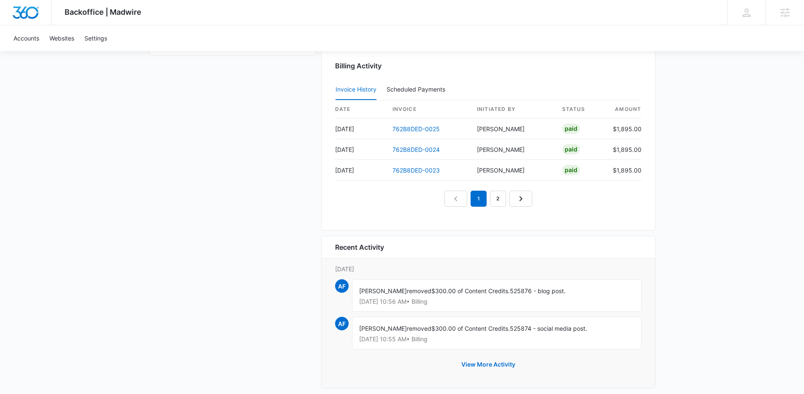
scroll to position [873, 0]
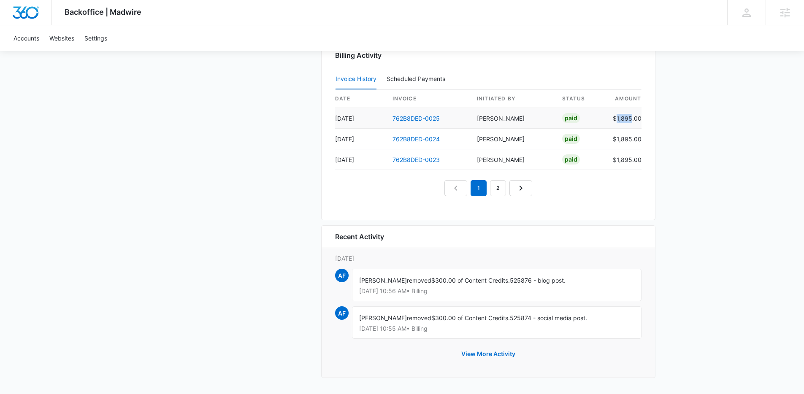
drag, startPoint x: 618, startPoint y: 117, endPoint x: 631, endPoint y: 117, distance: 13.5
click at [631, 117] on td "$1,895.00" at bounding box center [623, 118] width 35 height 21
copy td "1,895"
